Goal: Check status: Check status

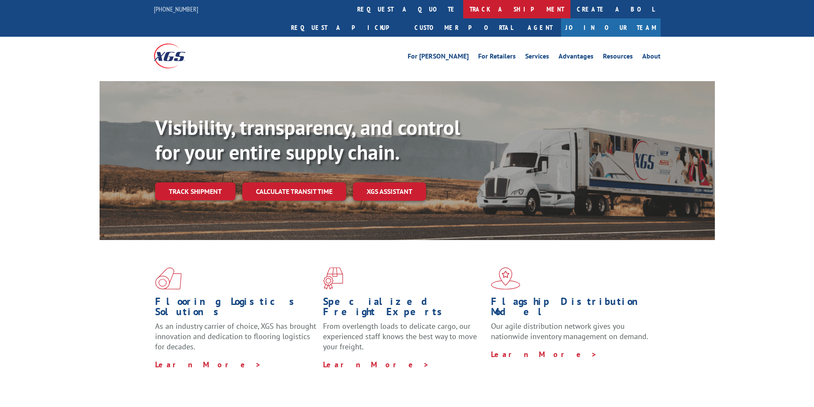
click at [463, 13] on link "track a shipment" at bounding box center [516, 9] width 107 height 18
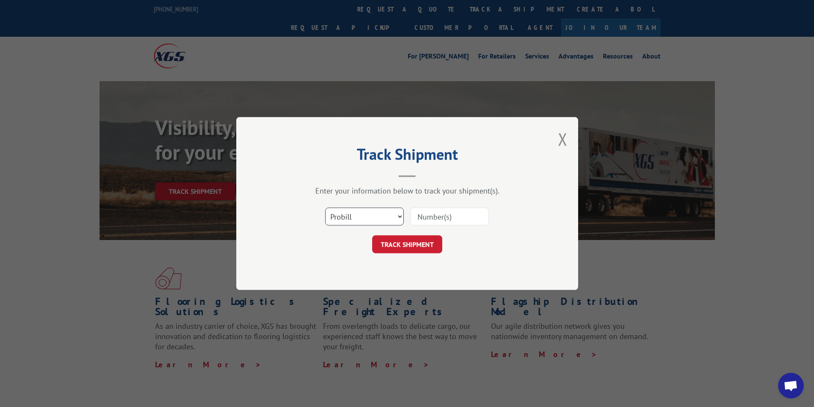
click at [371, 219] on select "Select category... Probill BOL PO" at bounding box center [364, 217] width 79 height 18
select select "bol"
click at [325, 208] on select "Select category... Probill BOL PO" at bounding box center [364, 217] width 79 height 18
click at [450, 215] on input at bounding box center [449, 217] width 79 height 18
type input "7046118"
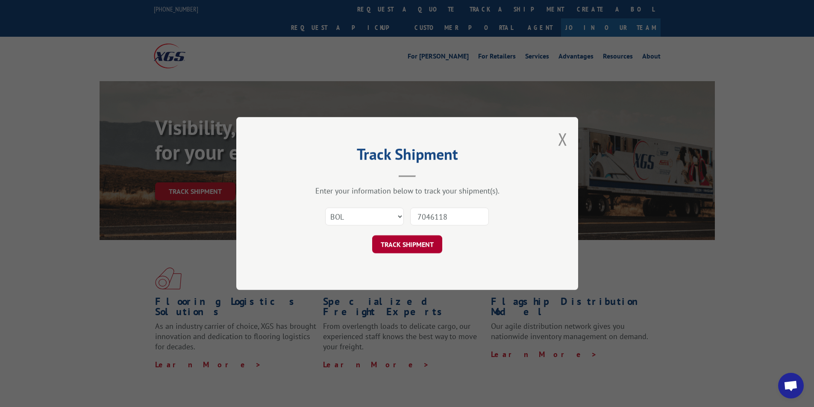
click at [413, 249] on button "TRACK SHIPMENT" at bounding box center [407, 244] width 70 height 18
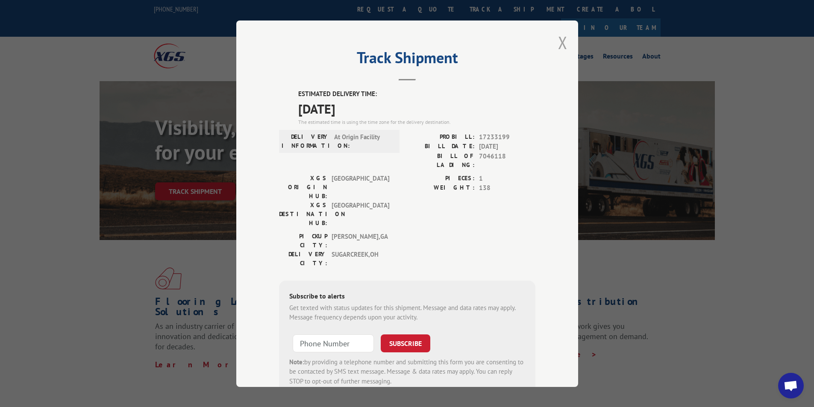
click at [558, 41] on button "Close modal" at bounding box center [562, 42] width 9 height 23
